Goal: Register for event/course

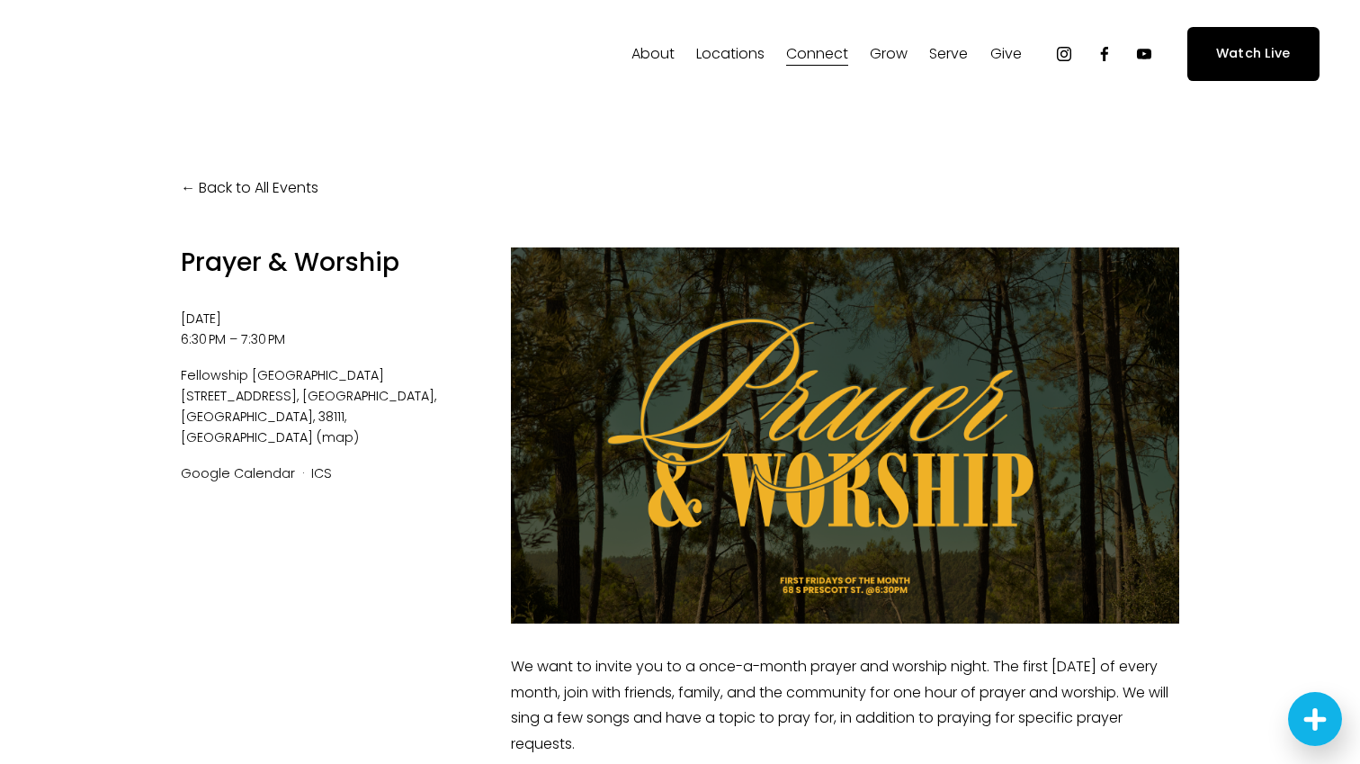
click at [221, 189] on link "Back to All Events" at bounding box center [250, 188] width 138 height 26
click at [241, 181] on link "Back to All Events" at bounding box center [250, 188] width 138 height 26
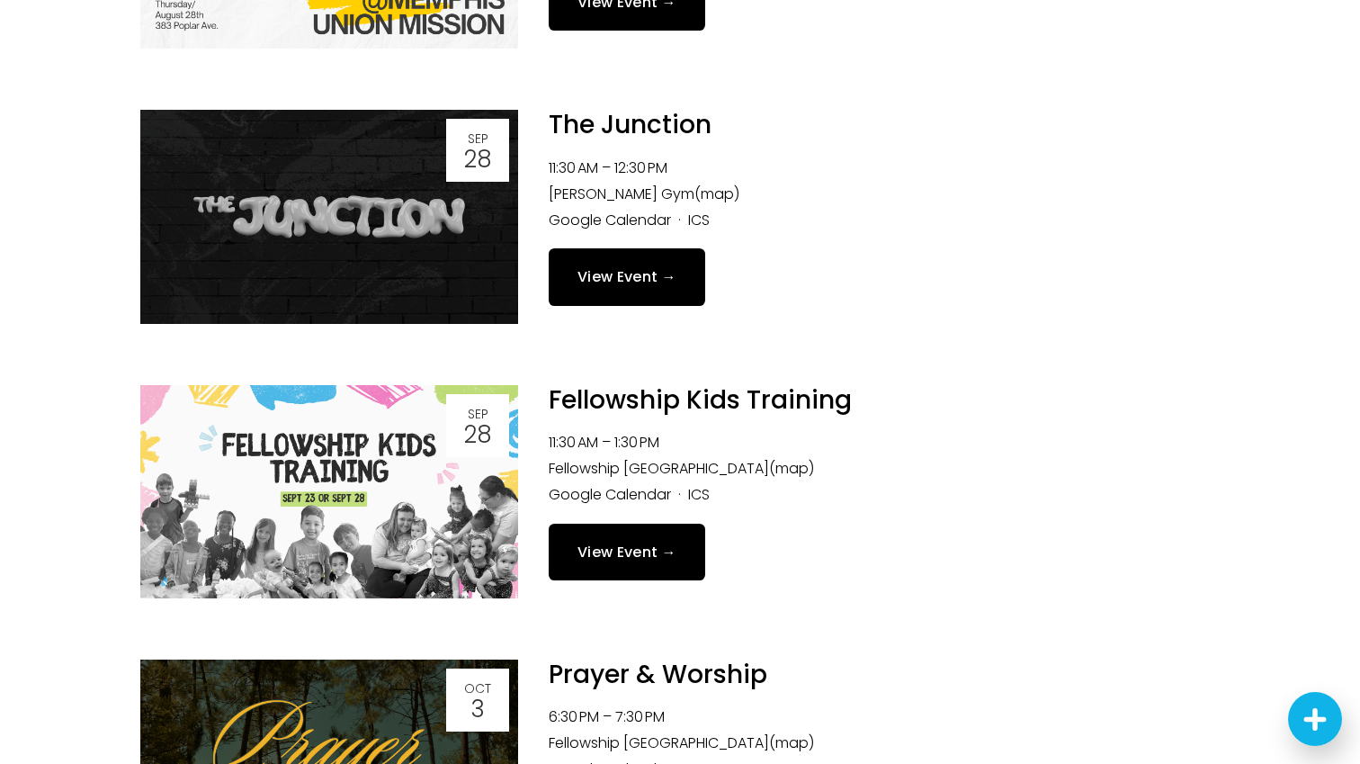
scroll to position [532, 0]
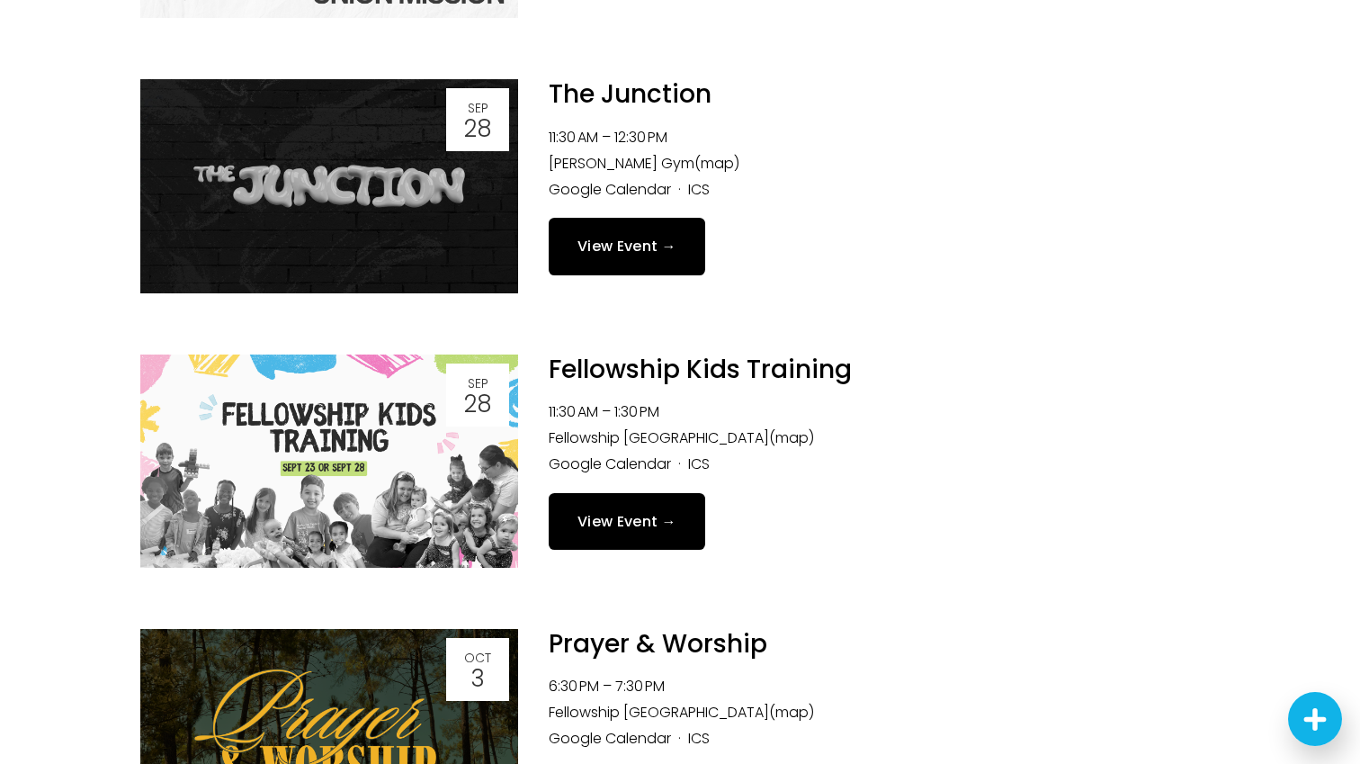
click at [602, 246] on link "View Event →" at bounding box center [627, 246] width 157 height 57
